Goal: Find specific page/section: Find specific page/section

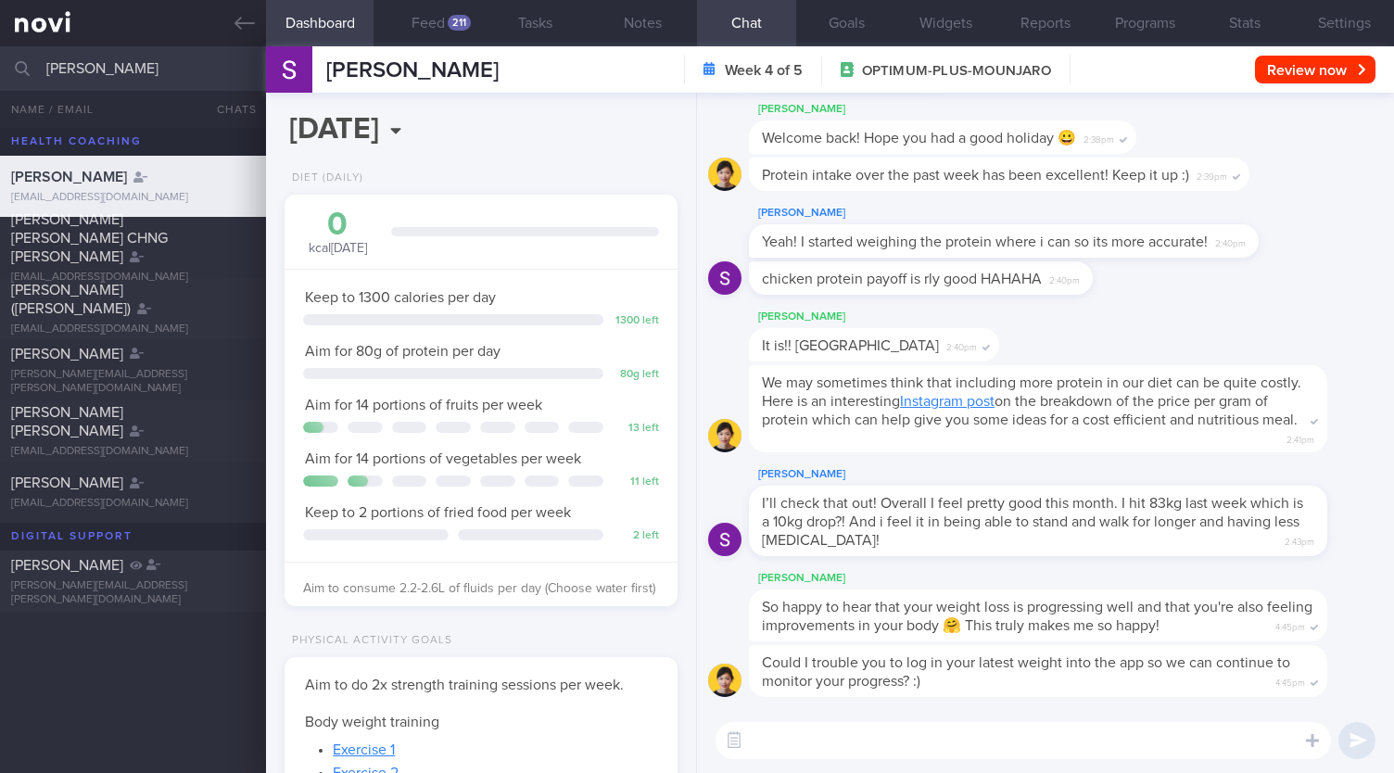
select select "8"
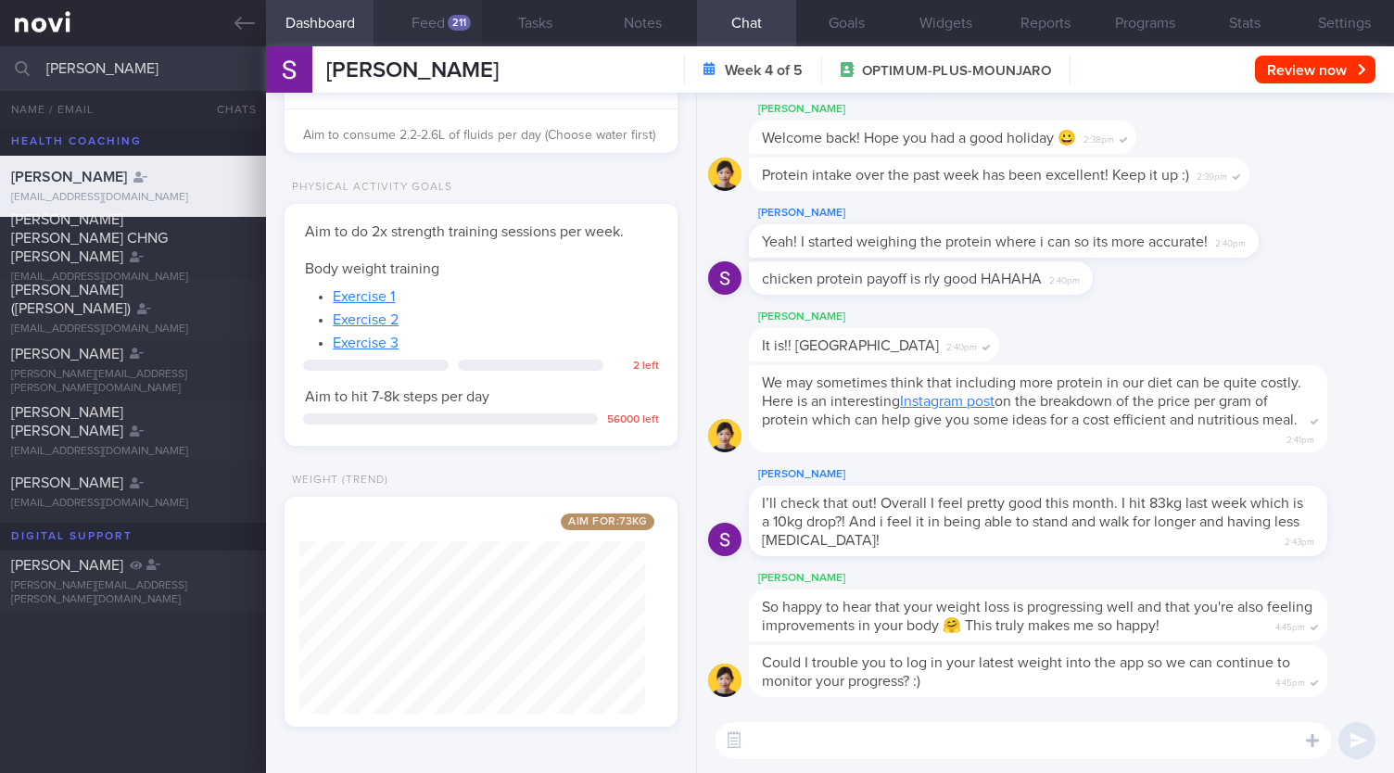
click at [436, 28] on button "Feed 211" at bounding box center [427, 23] width 108 height 46
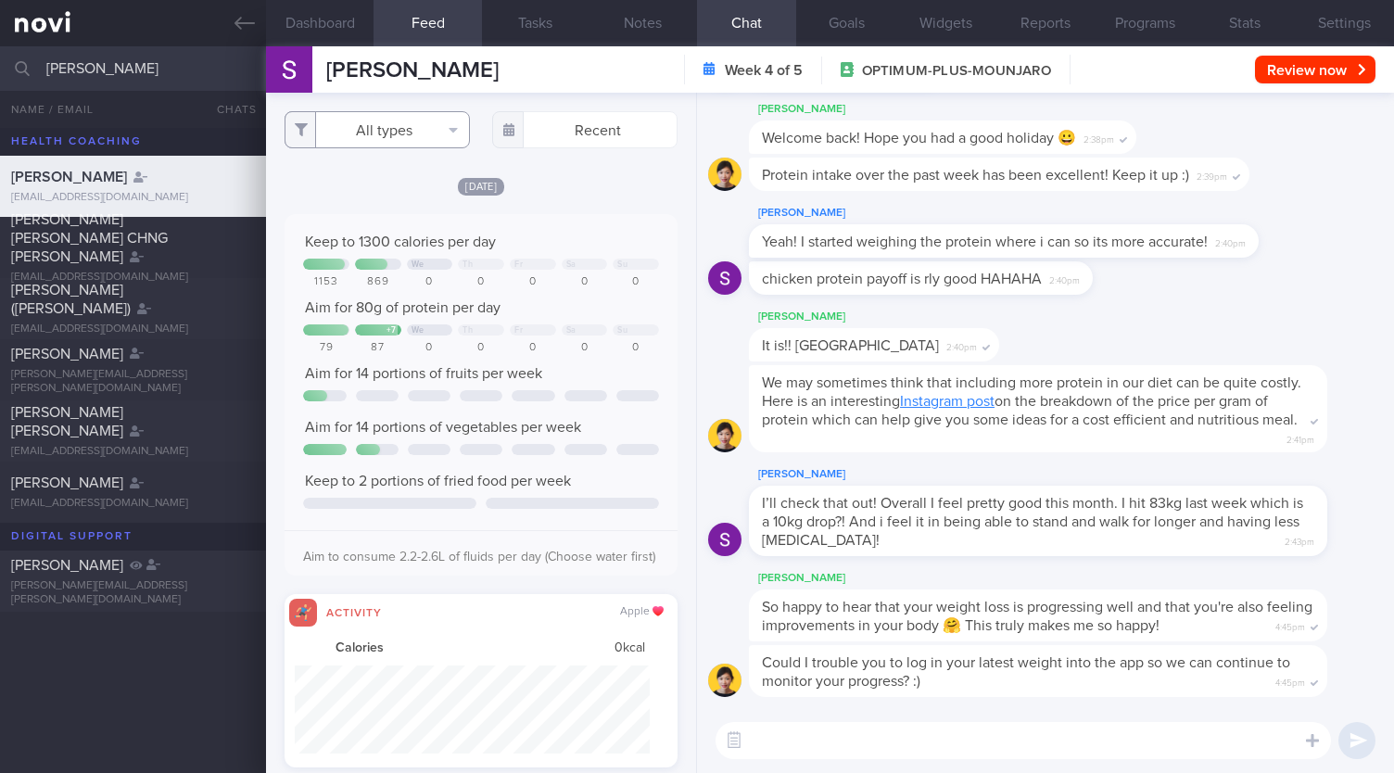
click at [369, 120] on button "All types" at bounding box center [377, 129] width 185 height 37
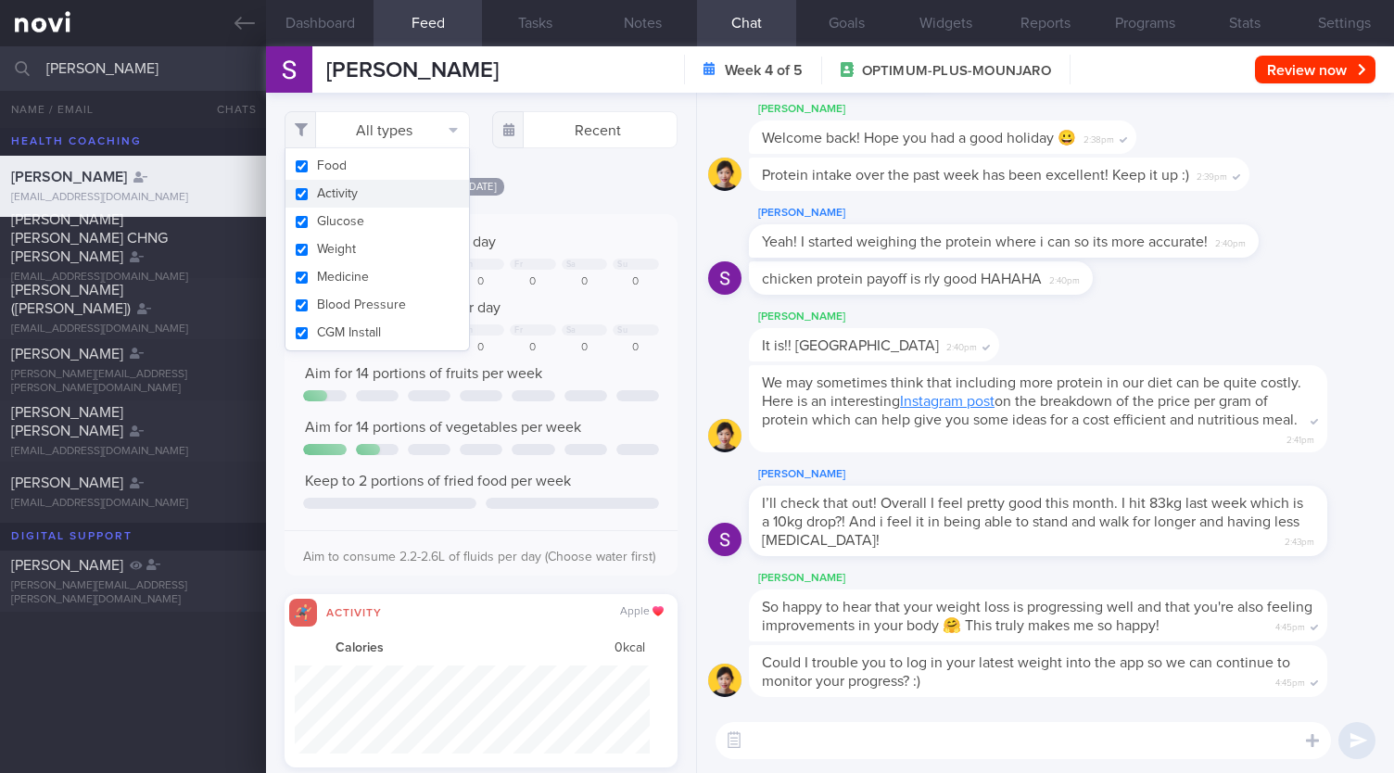
click at [339, 192] on button "Activity" at bounding box center [377, 194] width 184 height 28
checkbox input "false"
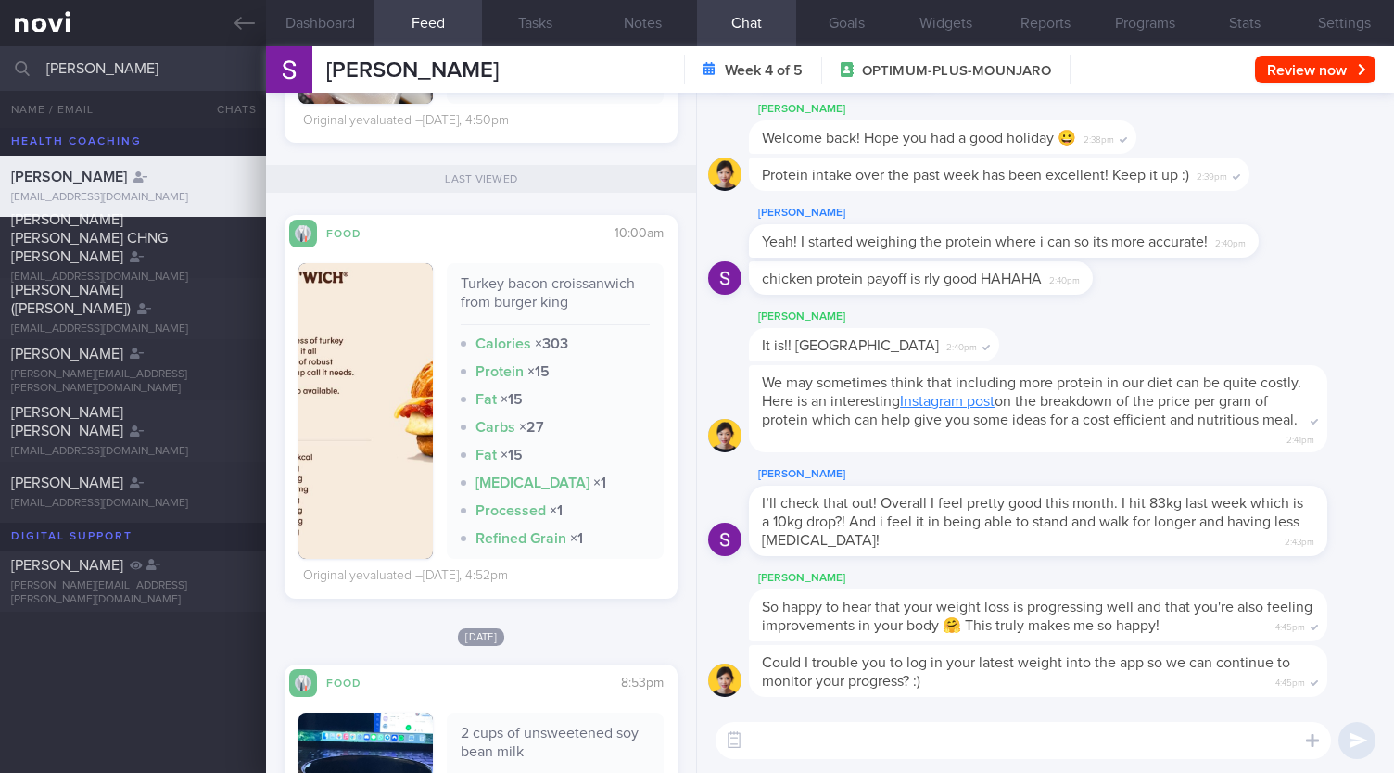
scroll to position [1936, 0]
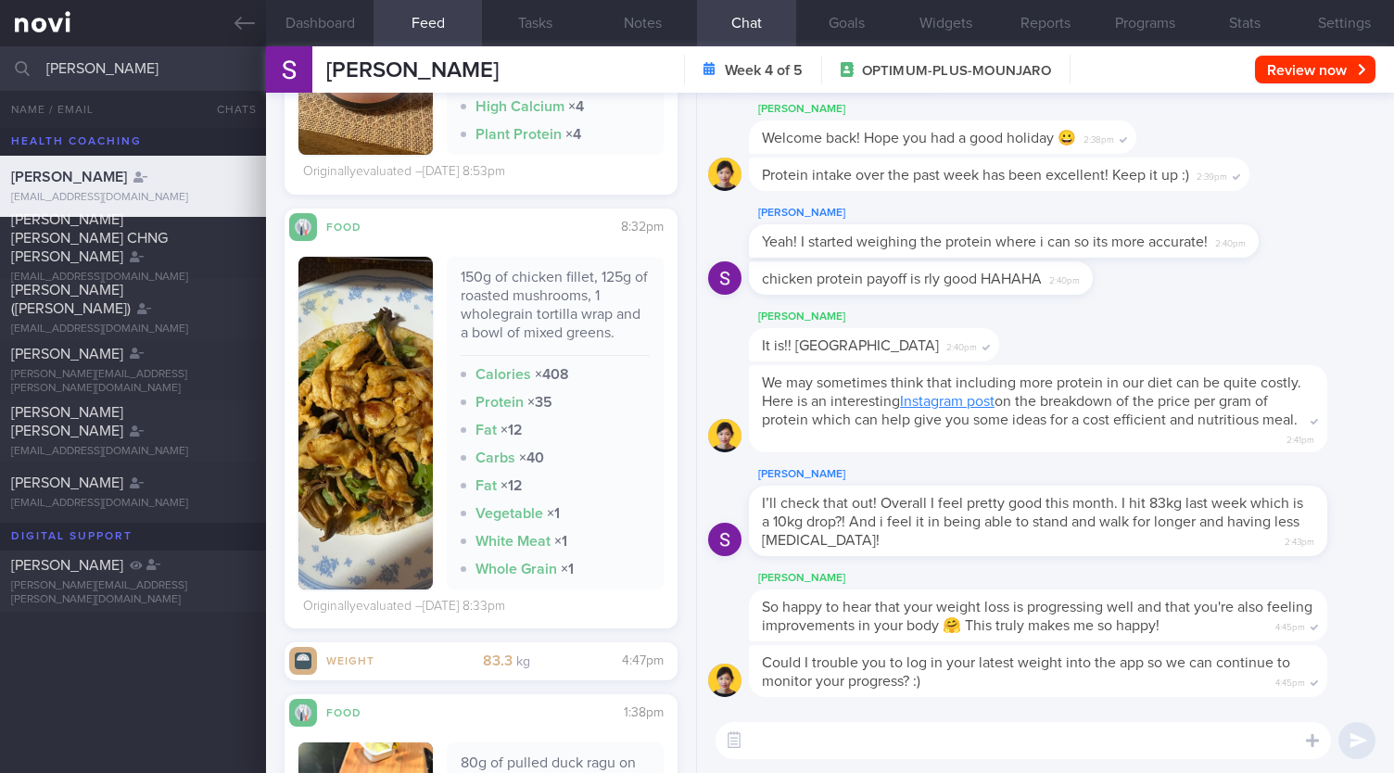
click at [189, 54] on input "[PERSON_NAME]" at bounding box center [697, 68] width 1394 height 44
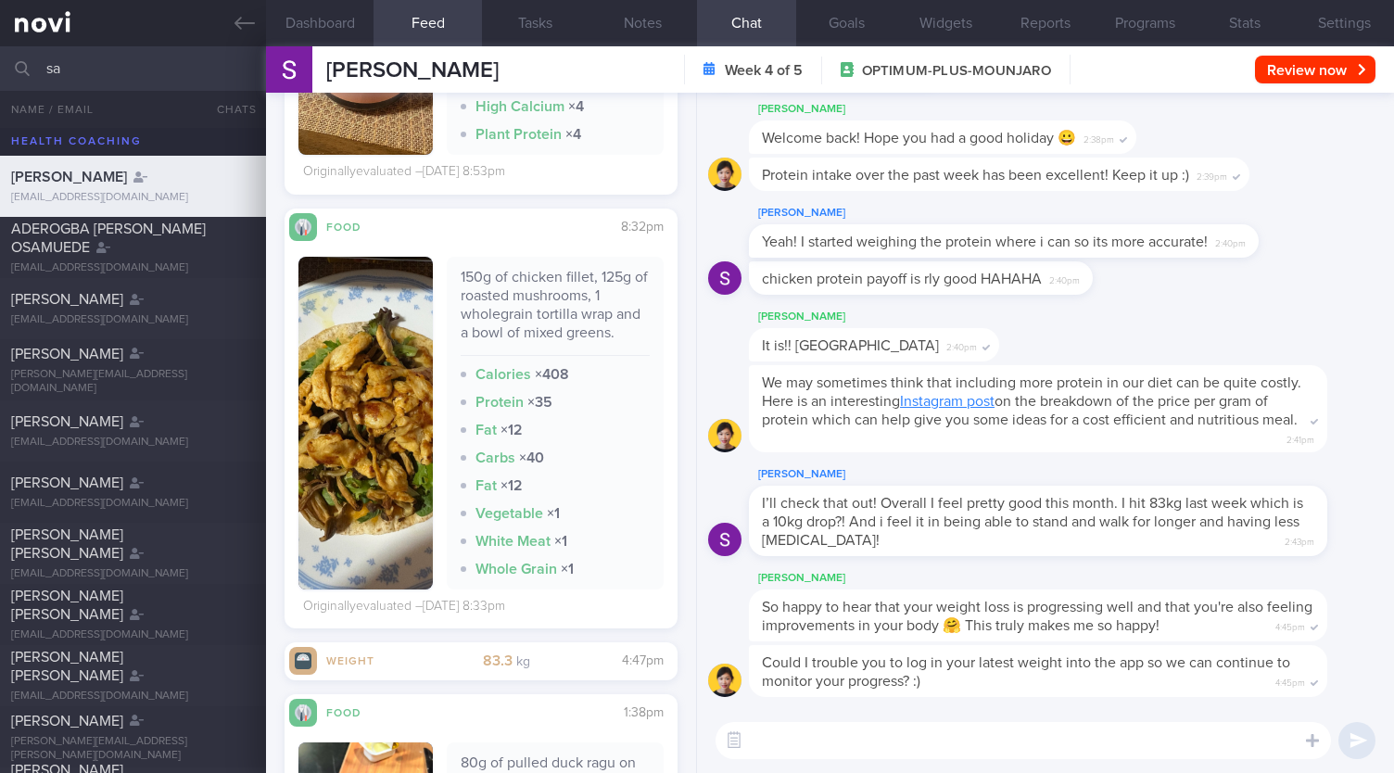
type input "s"
